Goal: Find specific page/section: Find specific page/section

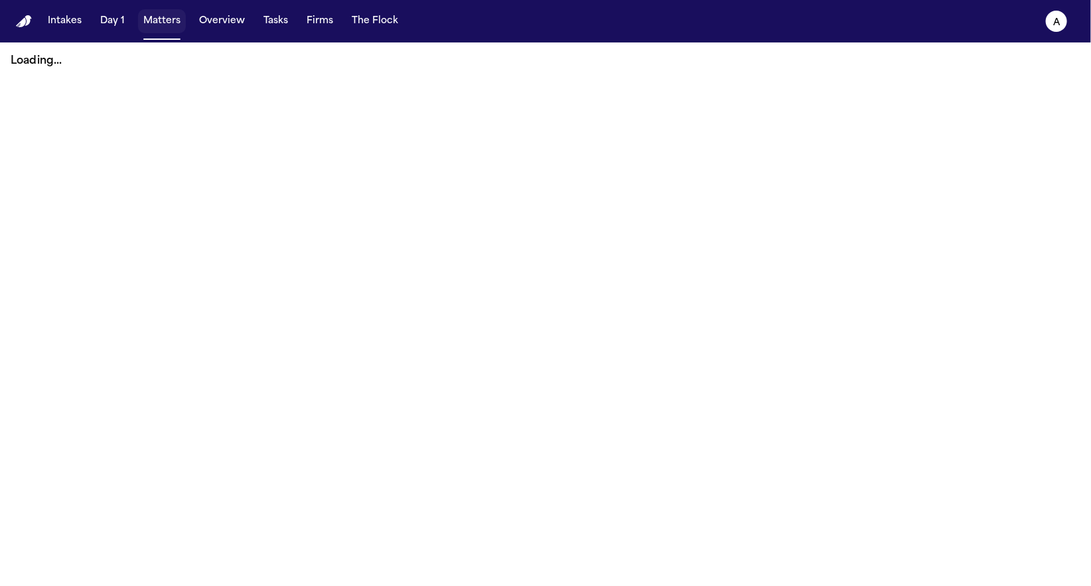
click at [167, 27] on button "Matters" at bounding box center [162, 21] width 48 height 24
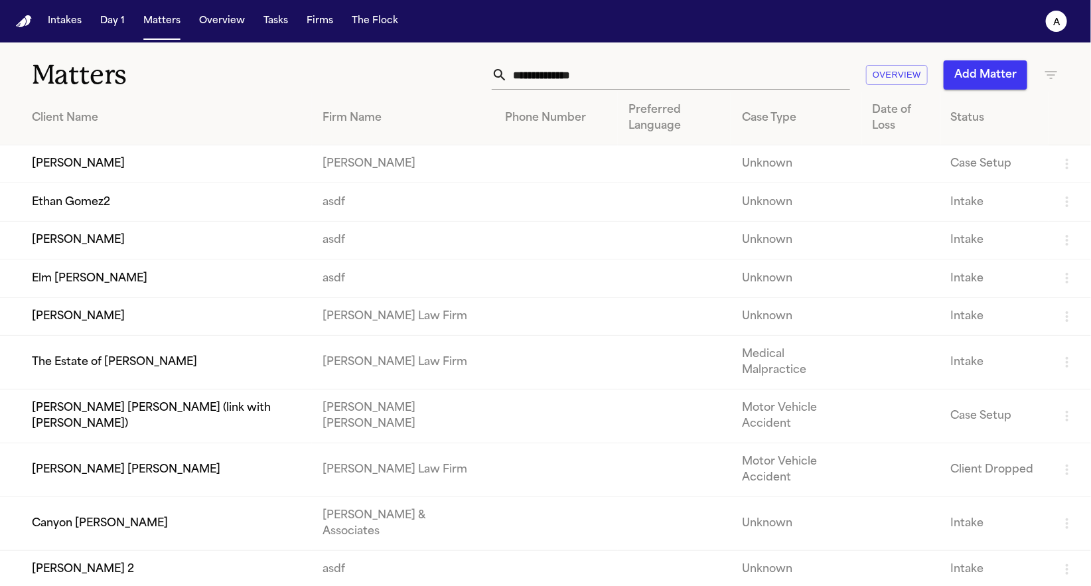
click at [141, 169] on td "Brittany Knowles" at bounding box center [156, 164] width 312 height 38
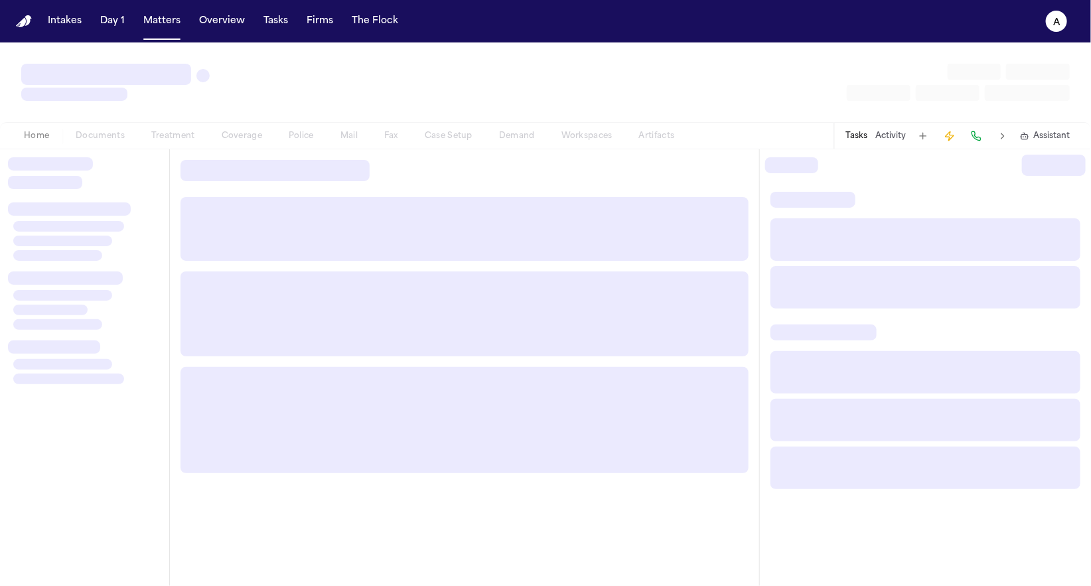
click at [641, 133] on div "Home Documents Treatment Coverage Police Mail Fax Case Setup Demand Workspaces …" at bounding box center [349, 136] width 677 height 16
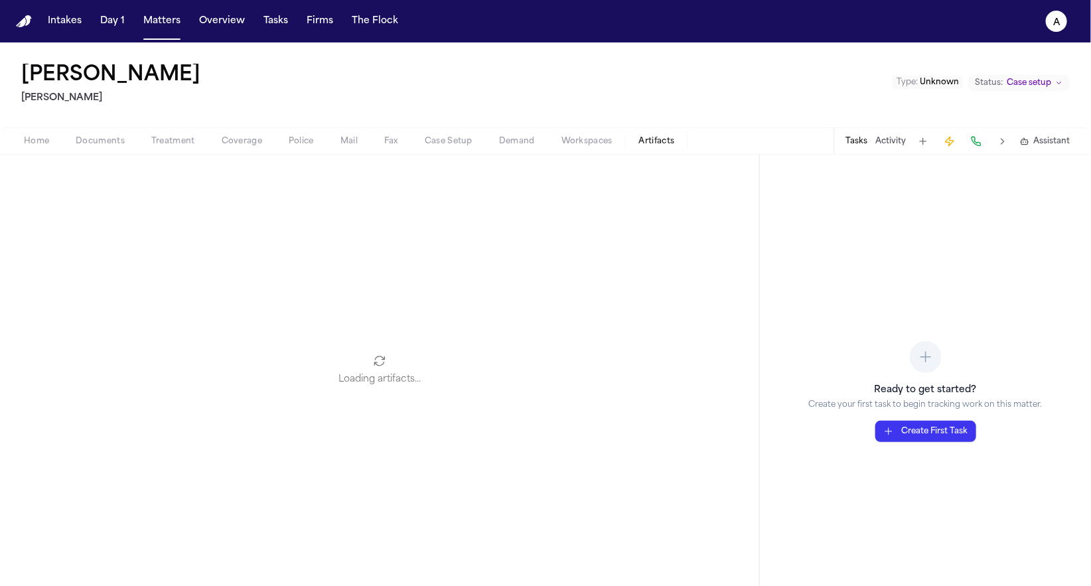
click at [646, 140] on span "Artifacts" at bounding box center [657, 141] width 36 height 11
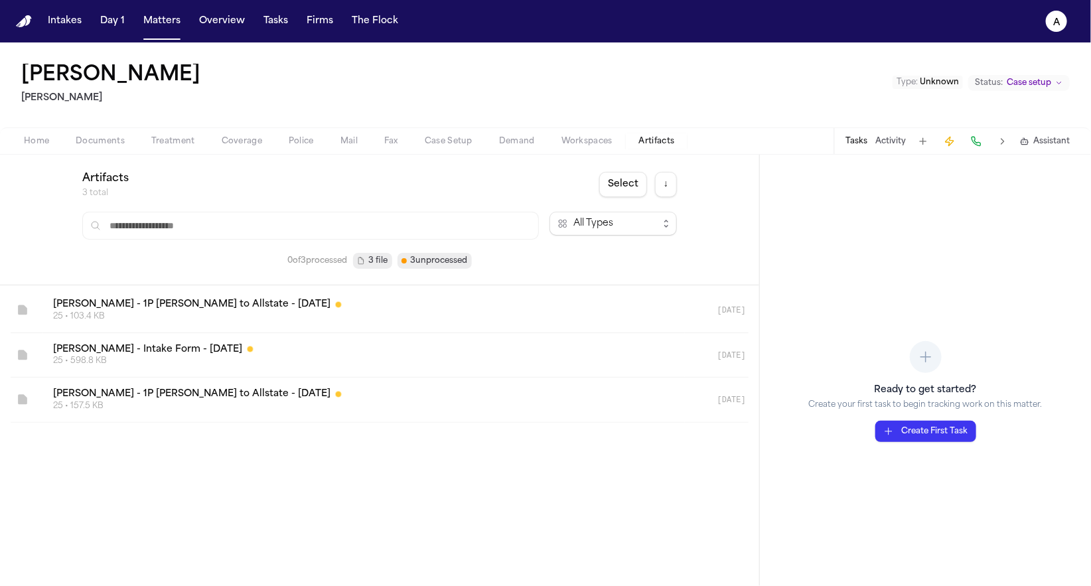
click at [442, 403] on link at bounding box center [363, 400] width 642 height 44
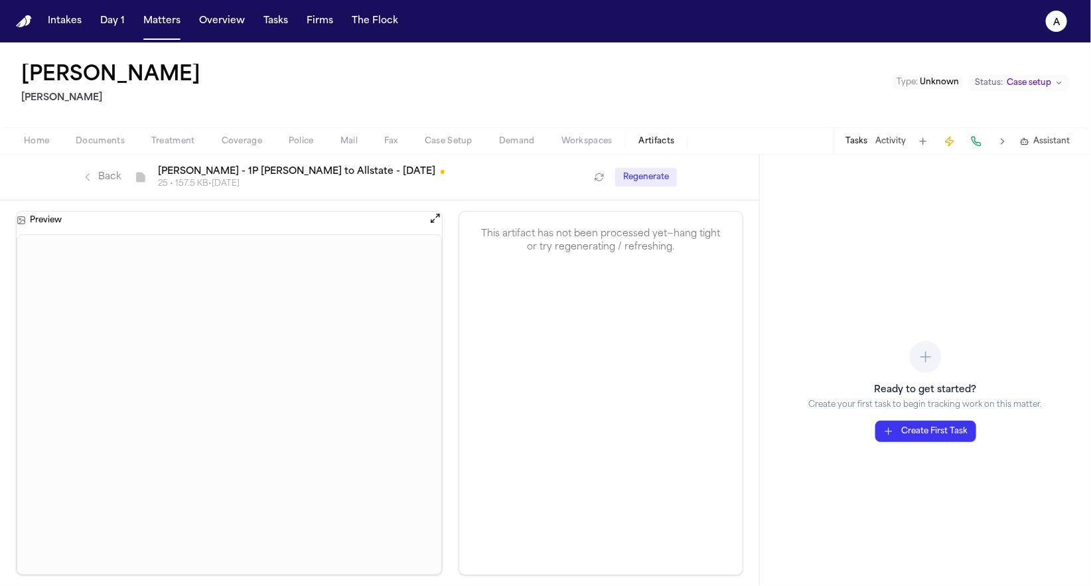
click at [110, 172] on link "Back" at bounding box center [101, 177] width 38 height 13
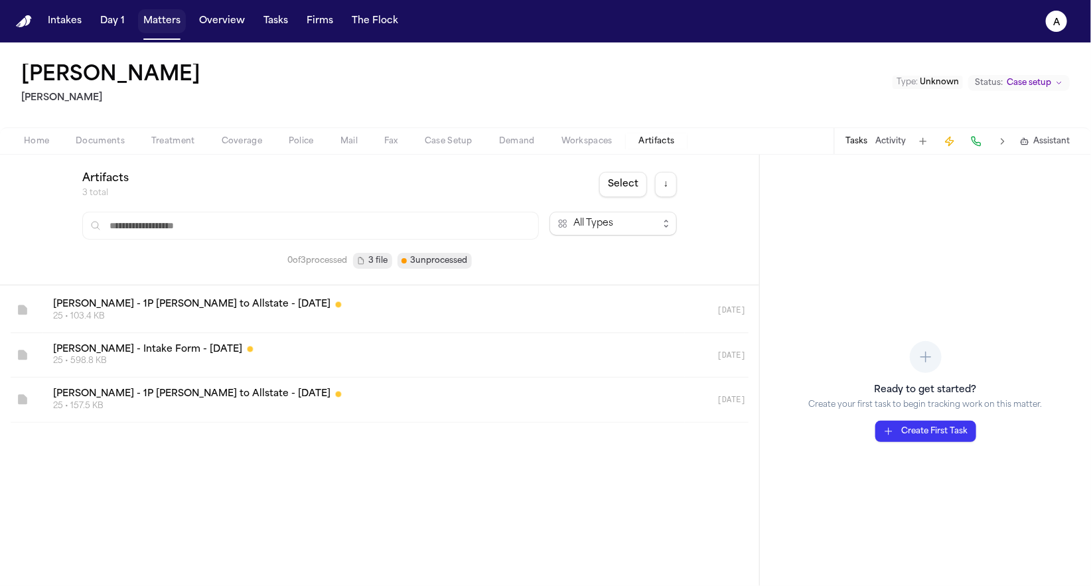
click at [146, 28] on button "Matters" at bounding box center [162, 21] width 48 height 24
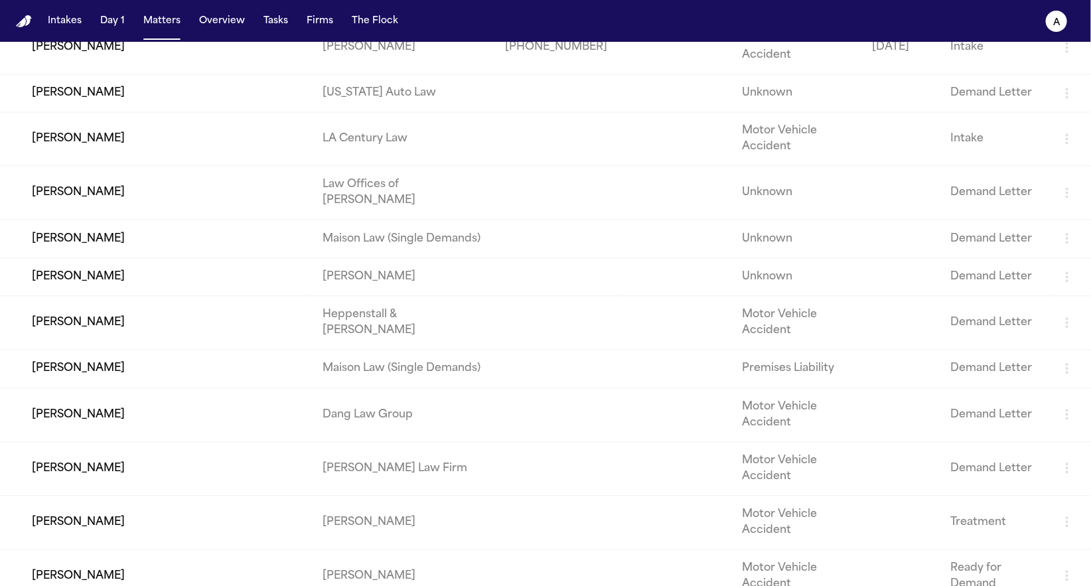
scroll to position [1443, 0]
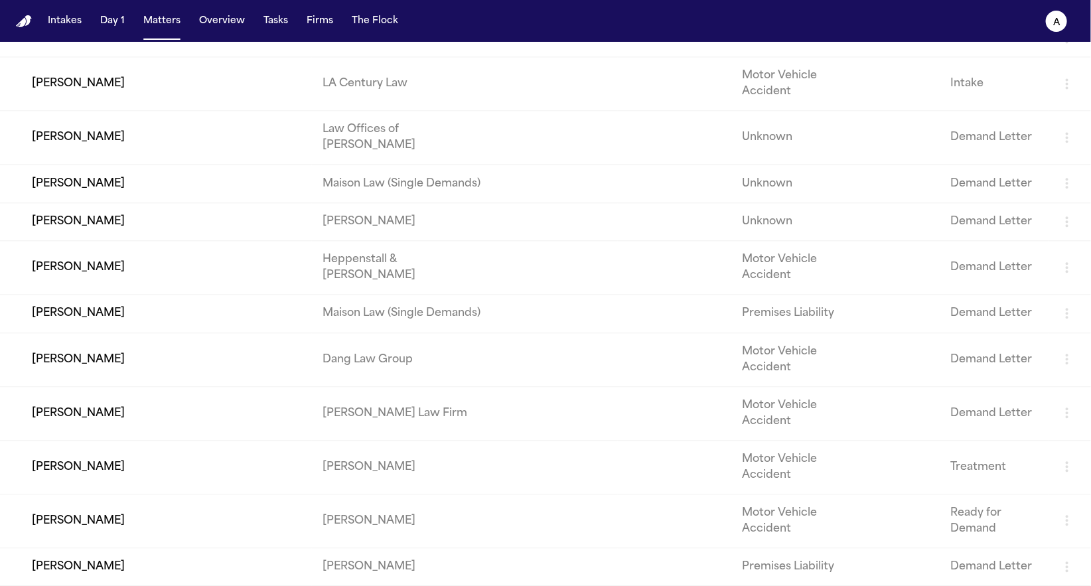
click at [119, 553] on td "[PERSON_NAME]" at bounding box center [156, 566] width 312 height 38
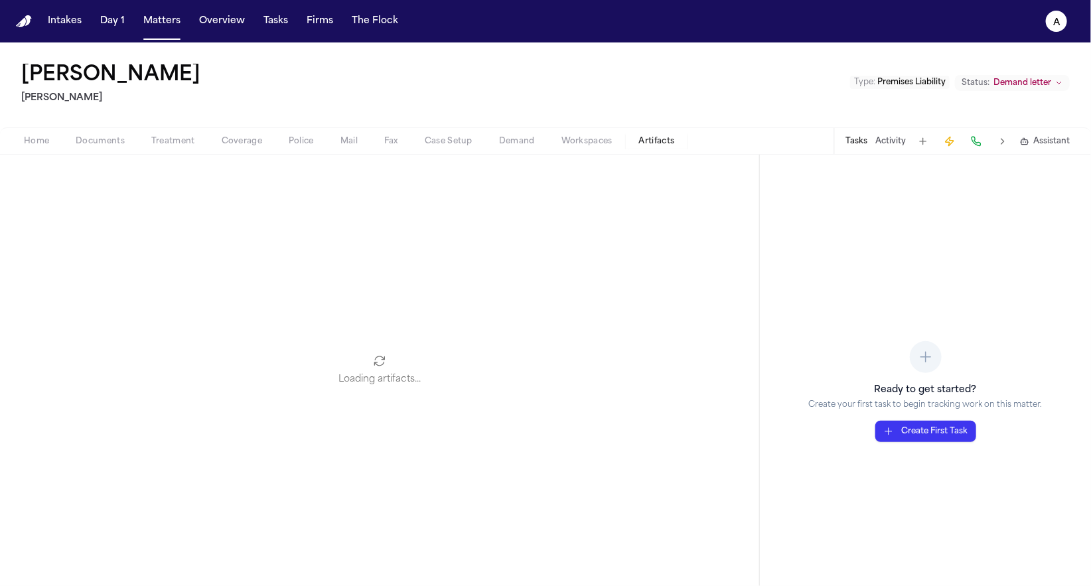
click at [686, 138] on button "Artifacts" at bounding box center [657, 141] width 62 height 16
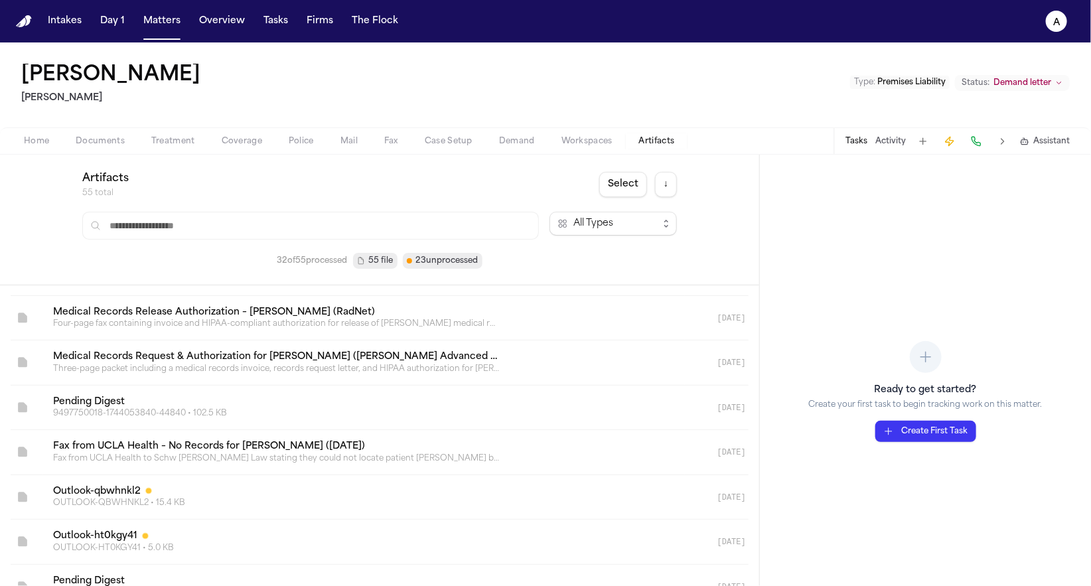
scroll to position [916, 0]
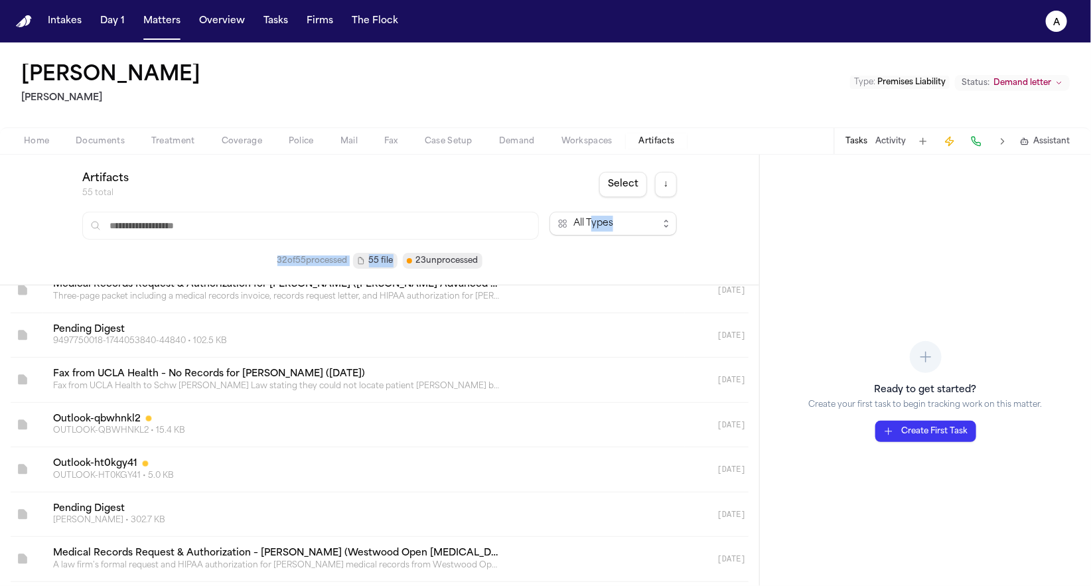
click at [591, 224] on div "Artifacts 55 total Select ↓ All Types 32 of 55 processed 55 file 23 unprocessed" at bounding box center [379, 220] width 595 height 98
click at [593, 218] on span "All Types" at bounding box center [593, 224] width 40 height 16
click at [442, 185] on div "Artifacts 55 total Select ↓ All Types 32 of 55 processed 55 file 23 unprocessed" at bounding box center [379, 220] width 595 height 98
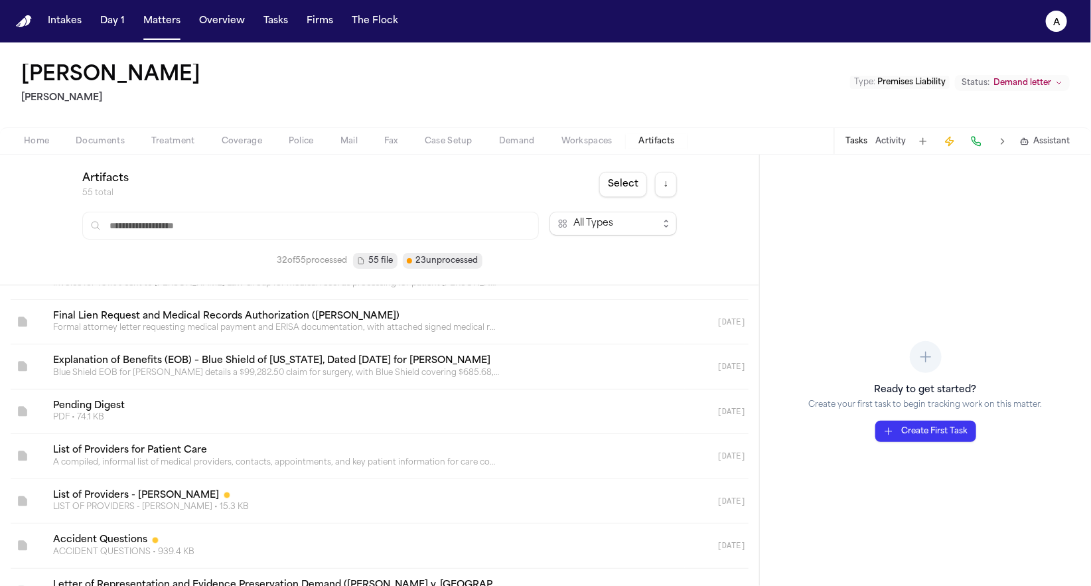
scroll to position [2188, 0]
